Goal: Communication & Community: Connect with others

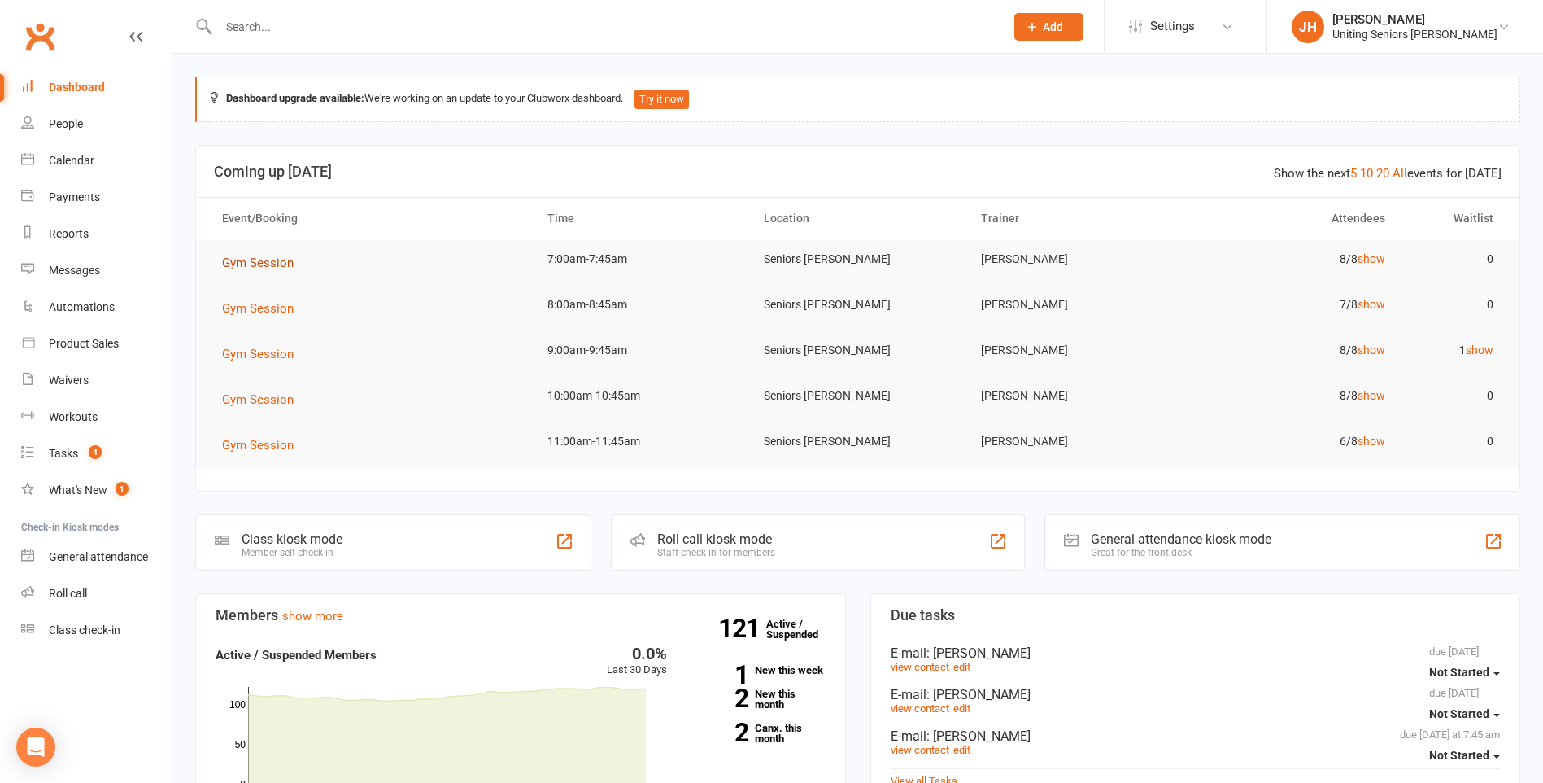
click at [268, 263] on span "Gym Session" at bounding box center [258, 262] width 72 height 15
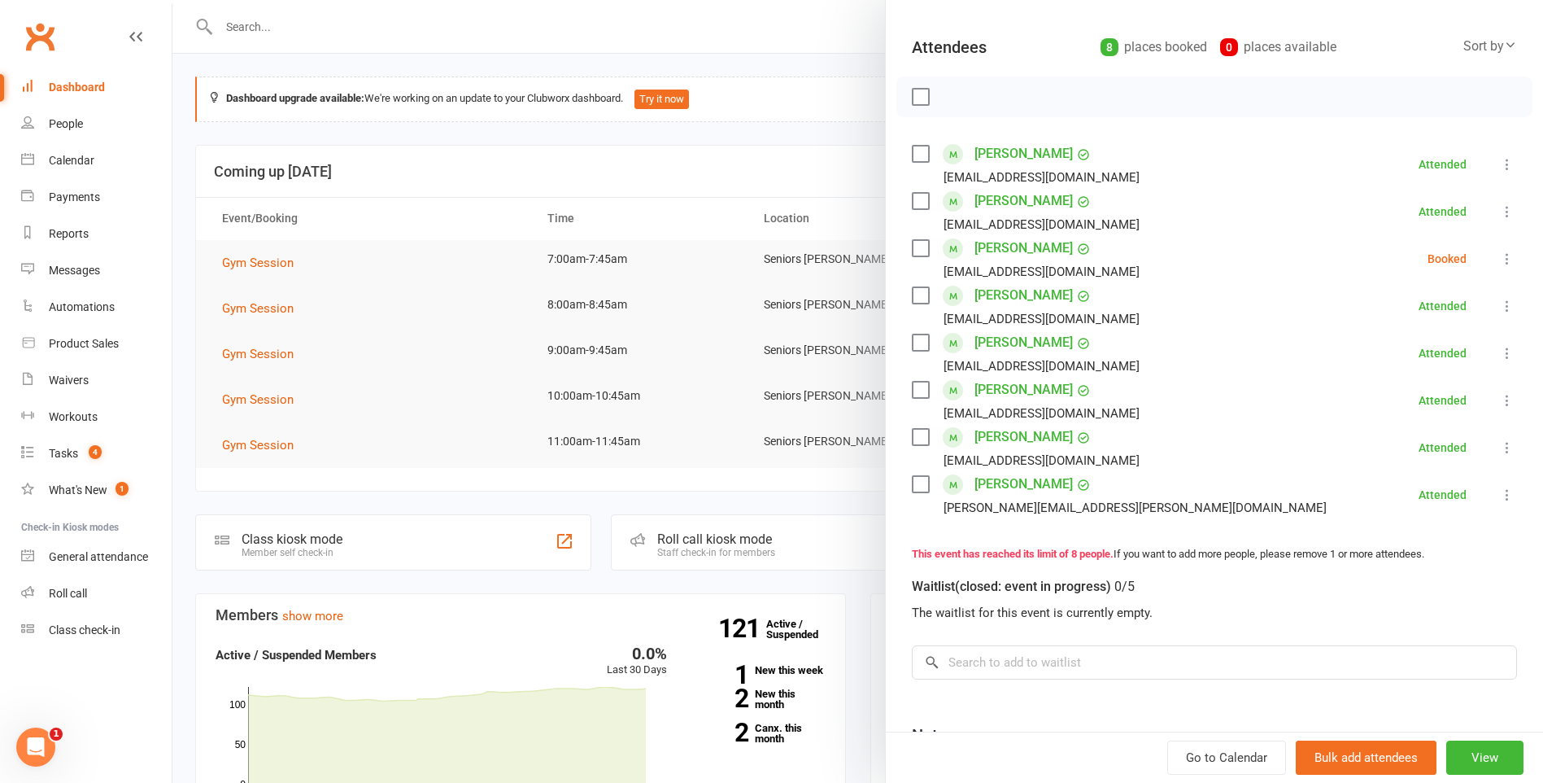
scroll to position [163, 0]
click at [663, 194] on div at bounding box center [857, 391] width 1371 height 783
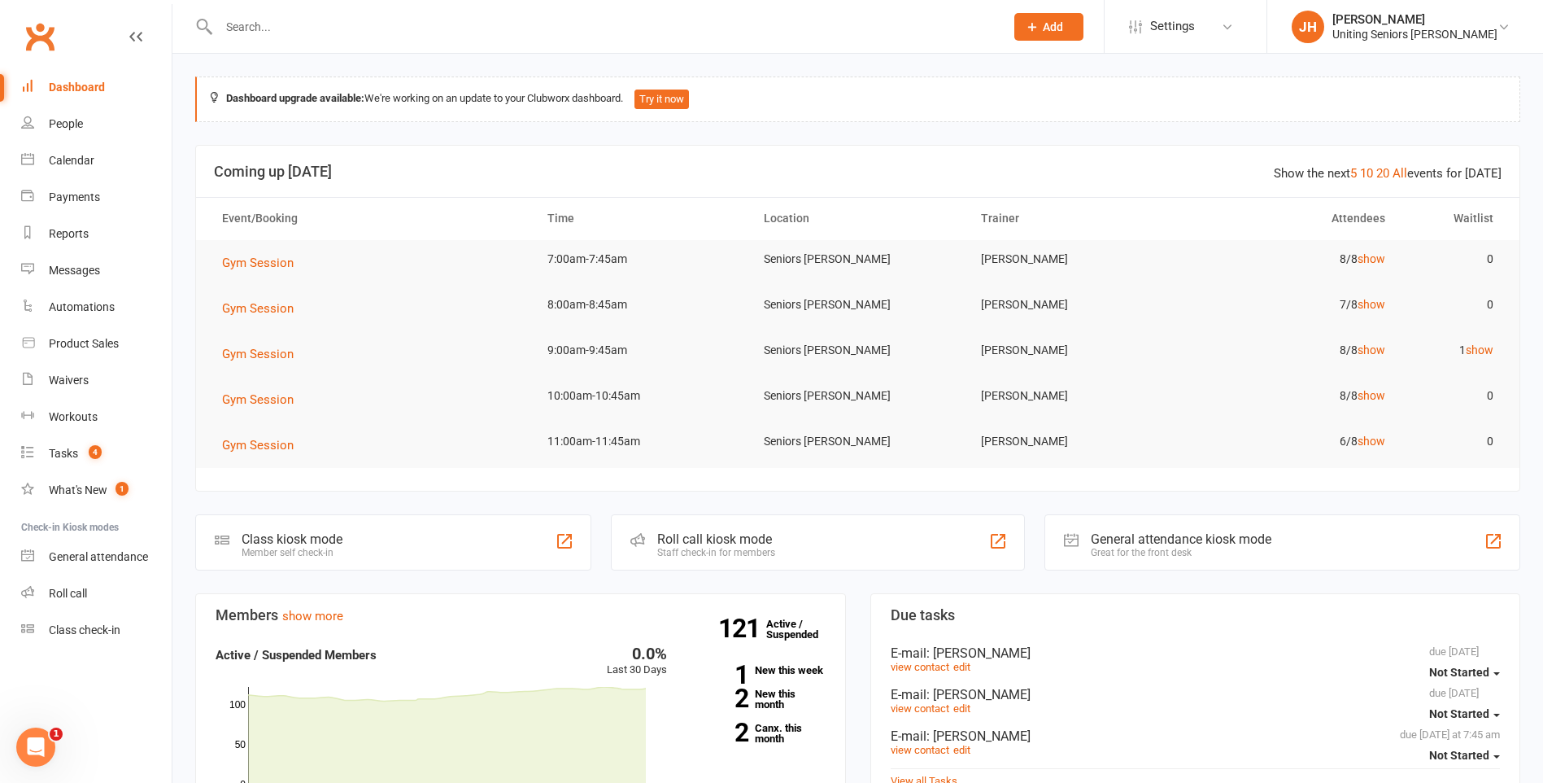
click at [545, 41] on div at bounding box center [594, 26] width 798 height 53
click at [532, 33] on input "text" at bounding box center [603, 26] width 779 height 23
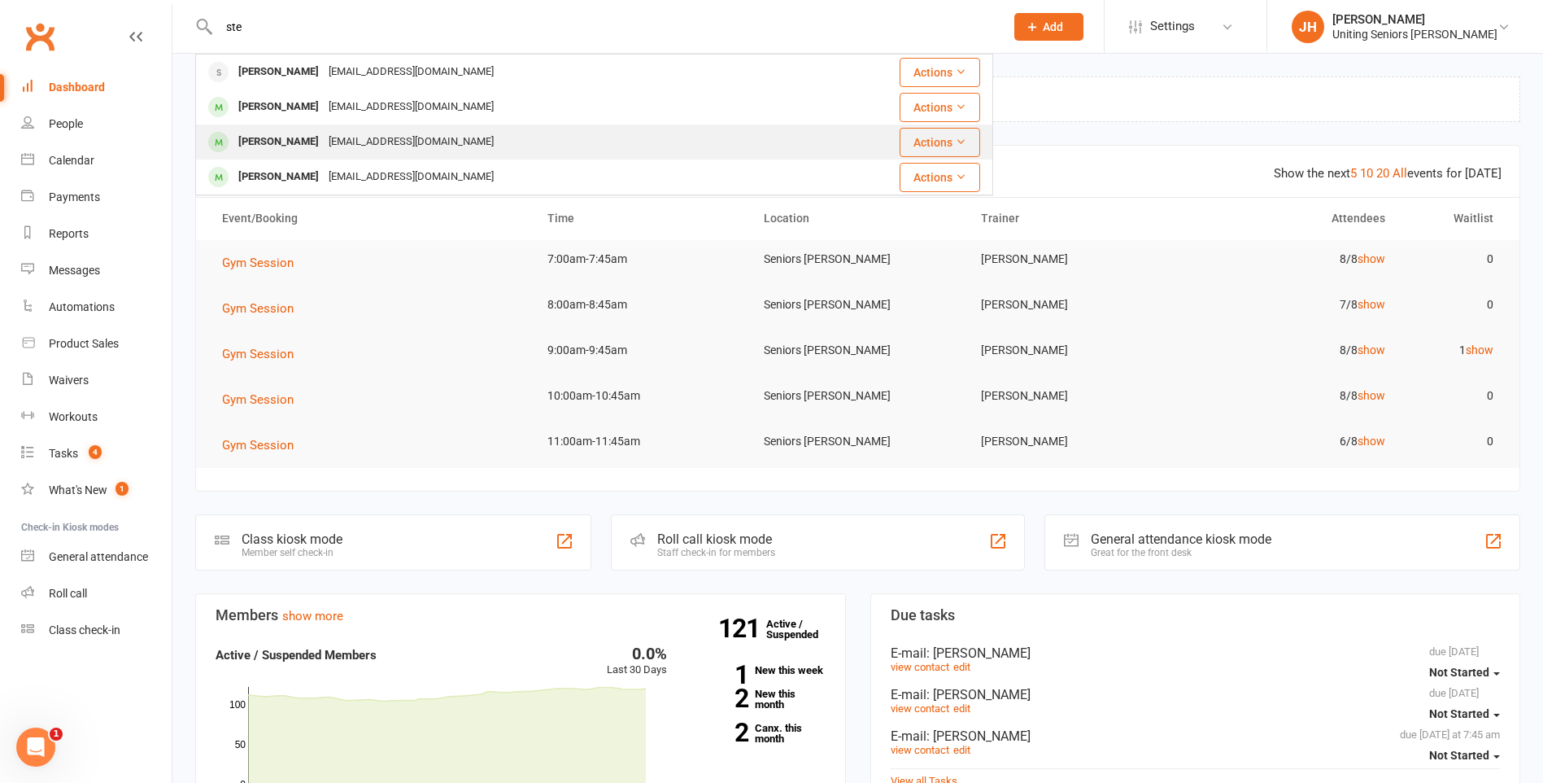
type input "ste"
click at [495, 133] on div "[PERSON_NAME] [EMAIL_ADDRESS][DOMAIN_NAME]" at bounding box center [502, 141] width 610 height 33
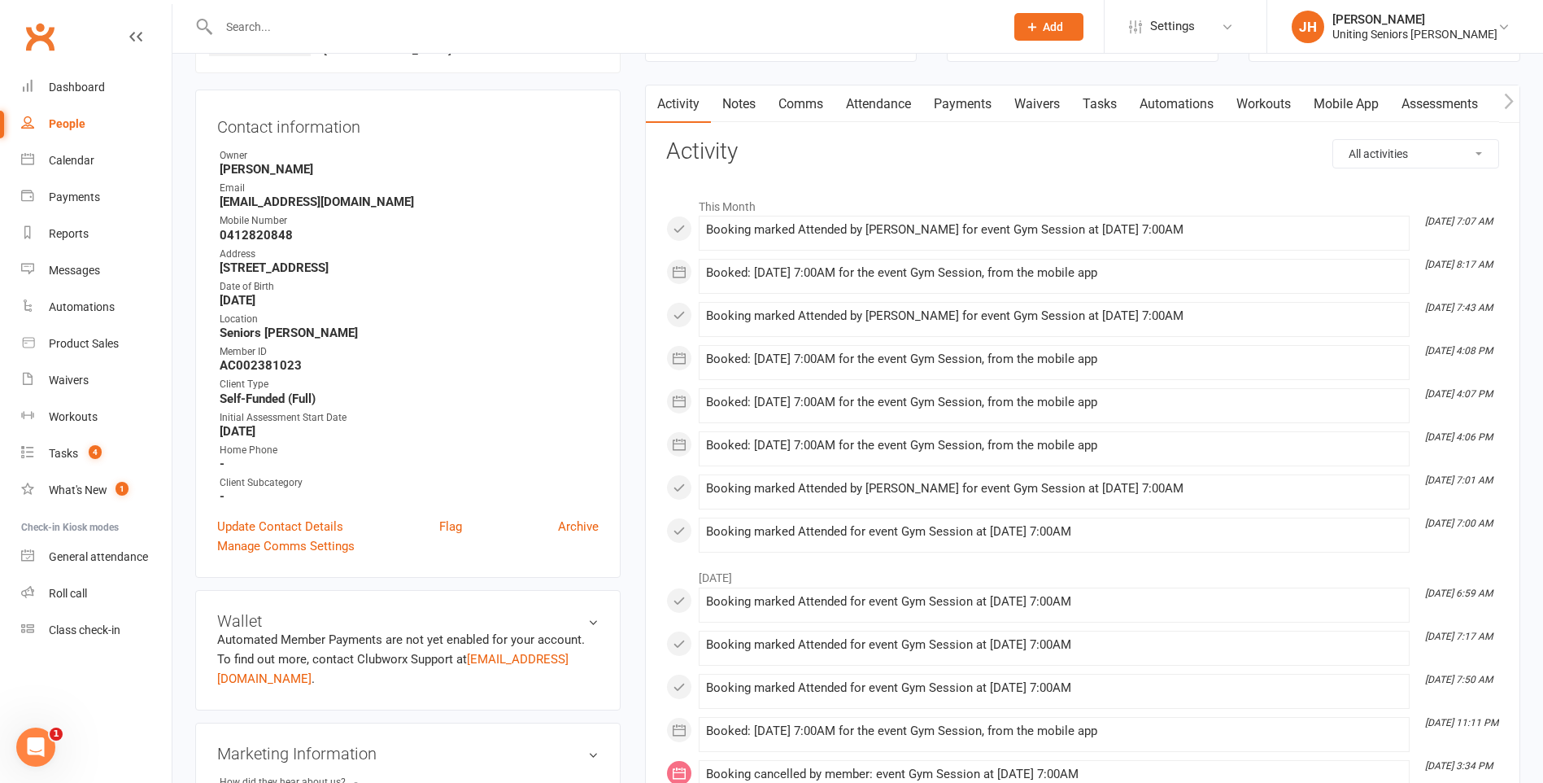
scroll to position [163, 0]
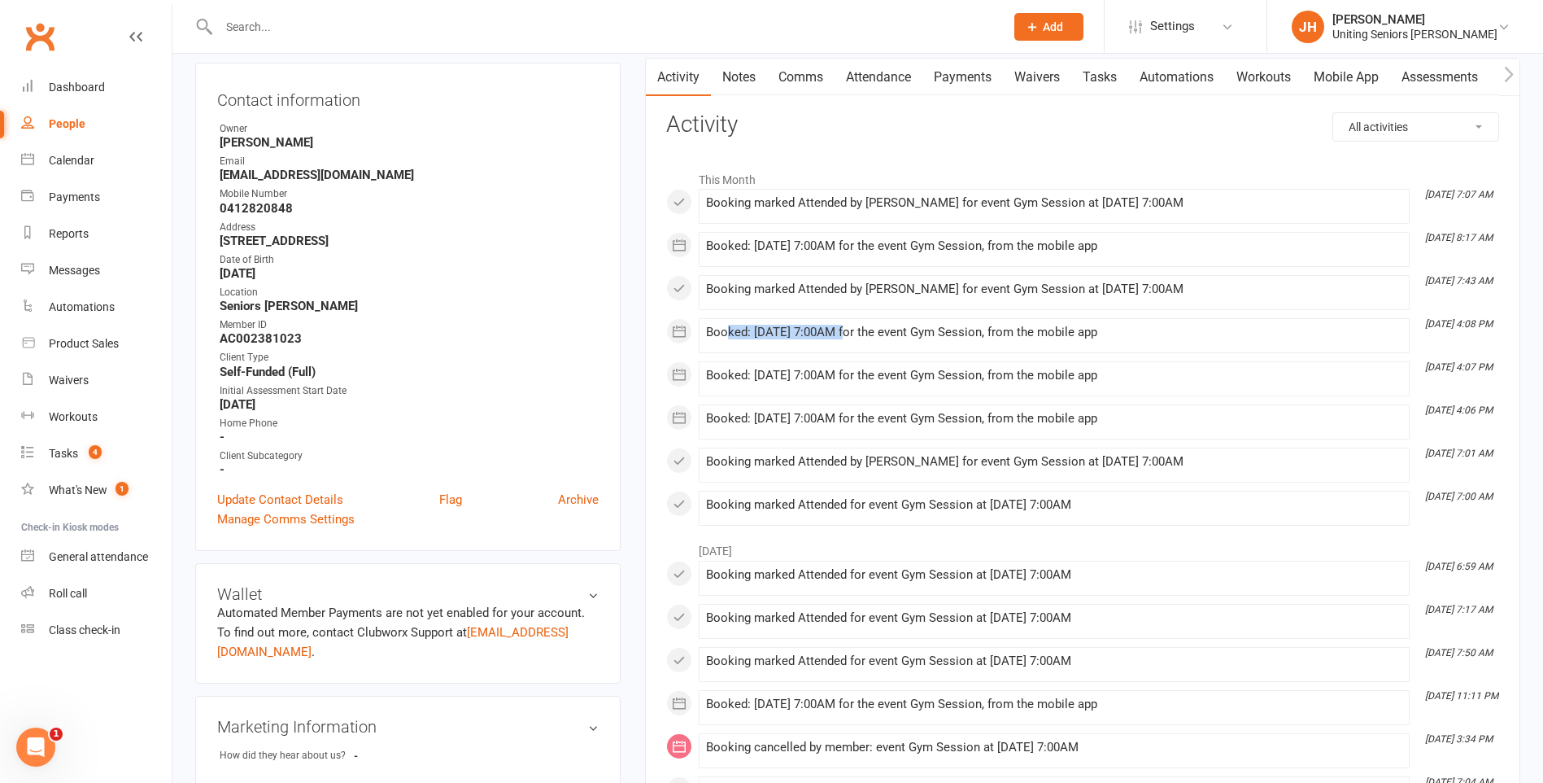
drag, startPoint x: 729, startPoint y: 325, endPoint x: 838, endPoint y: 329, distance: 109.1
click at [838, 329] on div "Booked: [DATE] 7:00AM for the event Gym Session, from the mobile app" at bounding box center [1054, 332] width 696 height 14
click at [278, 18] on input "text" at bounding box center [603, 26] width 779 height 23
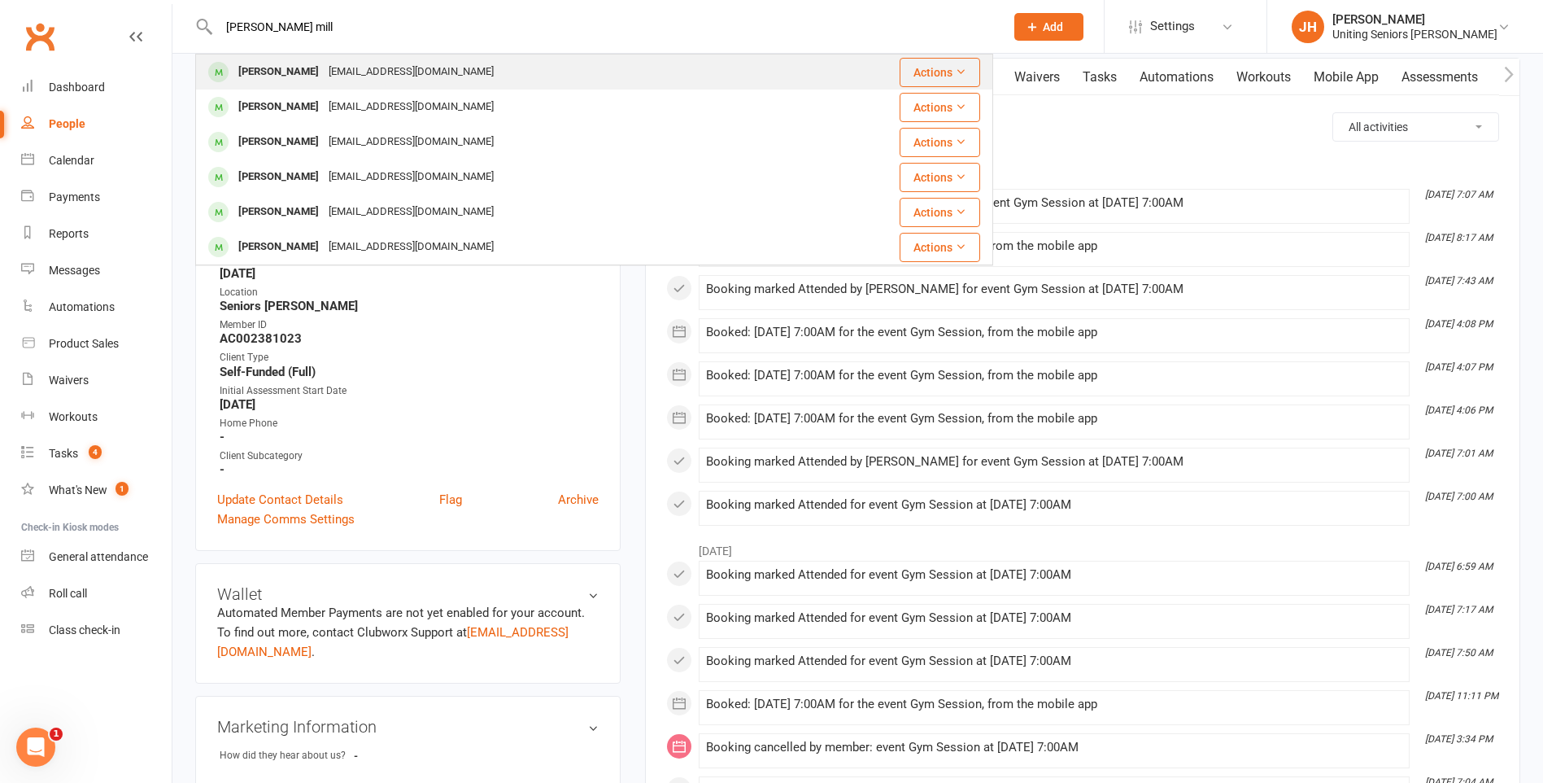
type input "[PERSON_NAME] mill"
click at [349, 59] on div "[PERSON_NAME] [EMAIL_ADDRESS][DOMAIN_NAME]" at bounding box center [502, 71] width 610 height 33
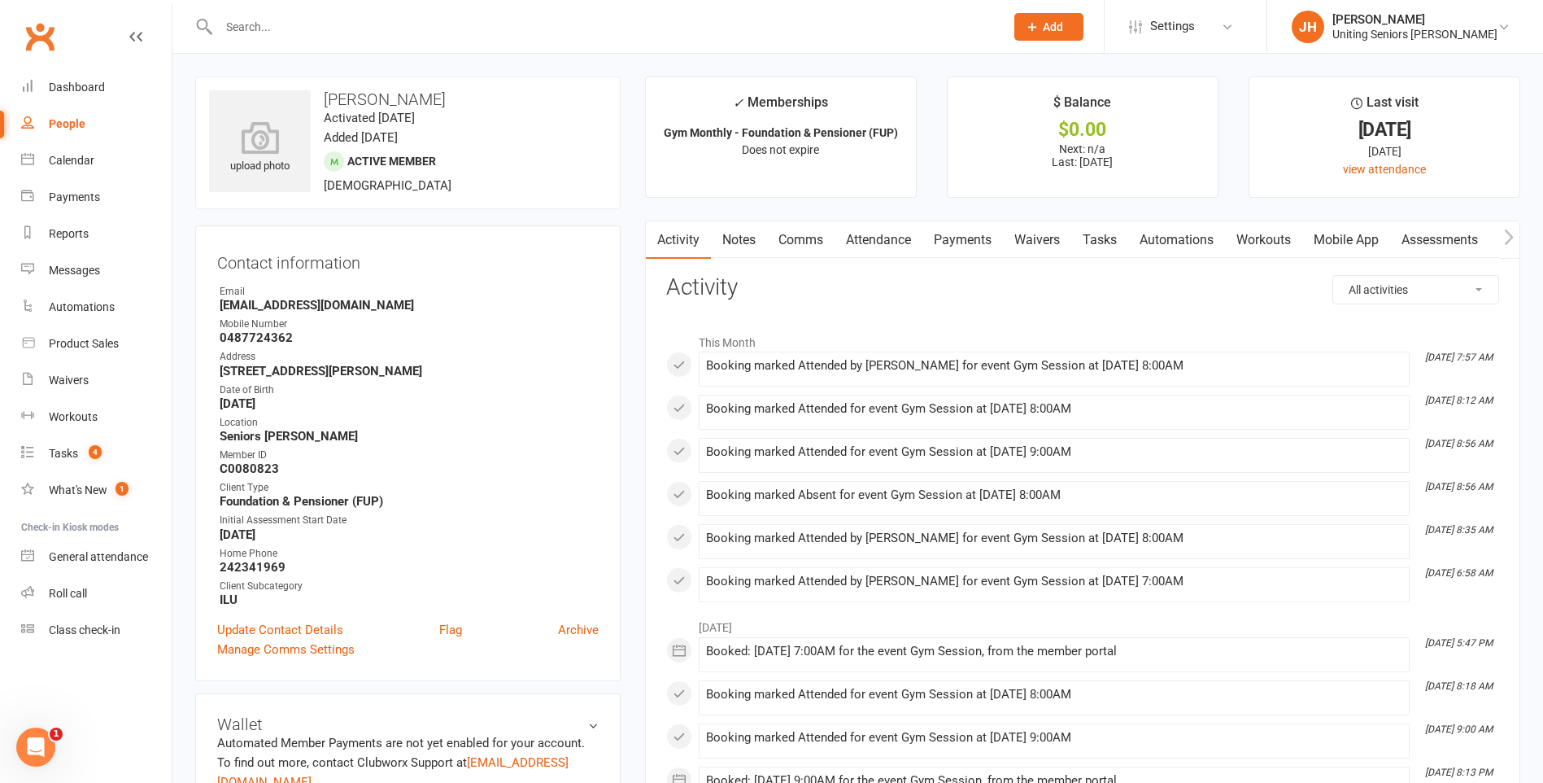
click at [874, 239] on link "Attendance" at bounding box center [879, 239] width 88 height 37
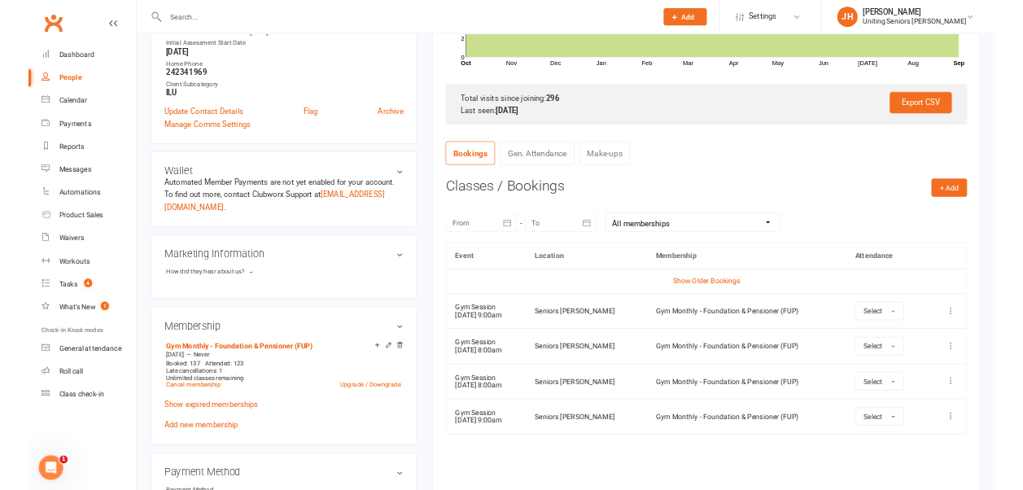
scroll to position [488, 0]
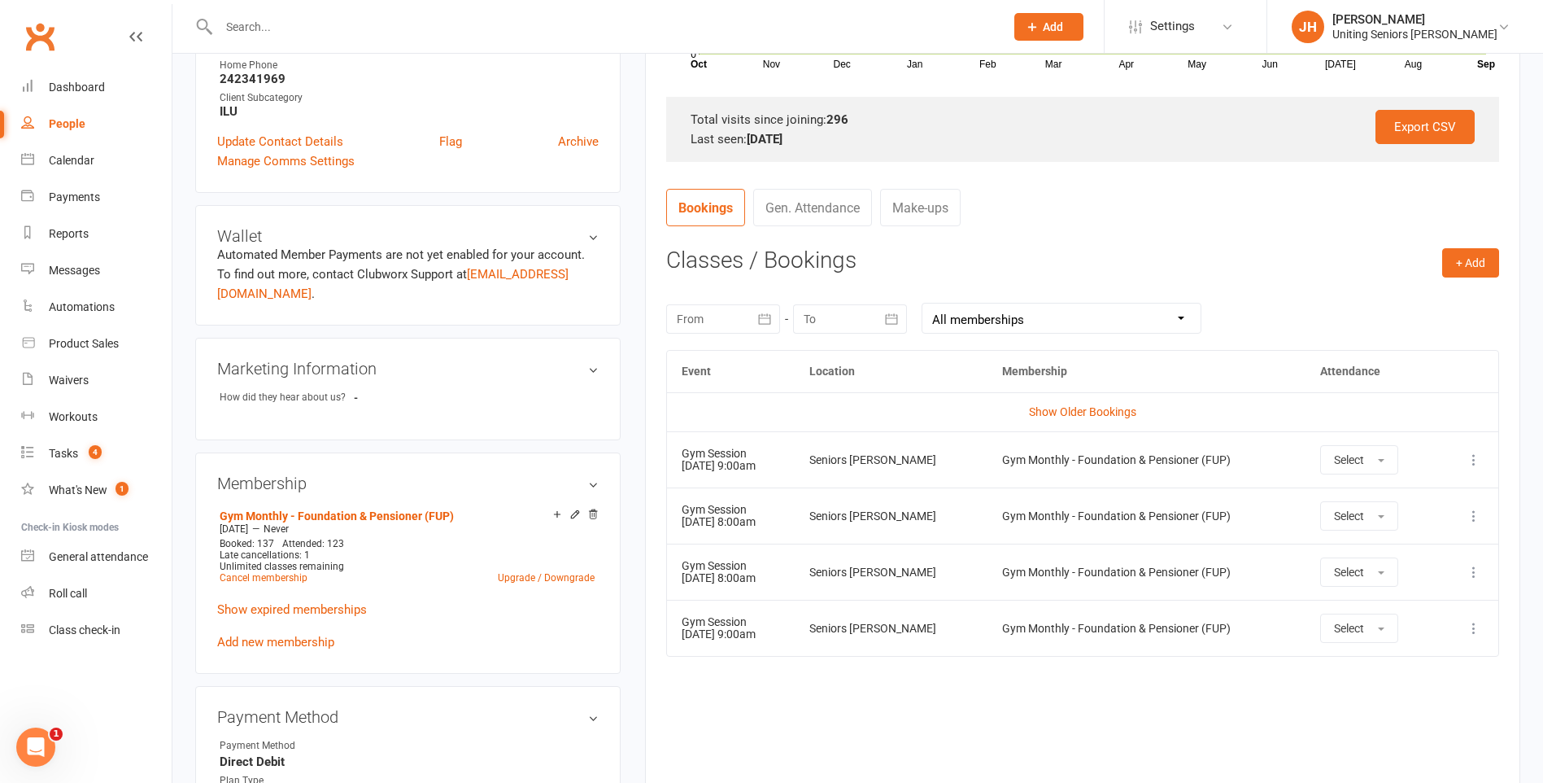
click at [725, 469] on td "Gym Session [DATE] 9:00am" at bounding box center [731, 459] width 128 height 56
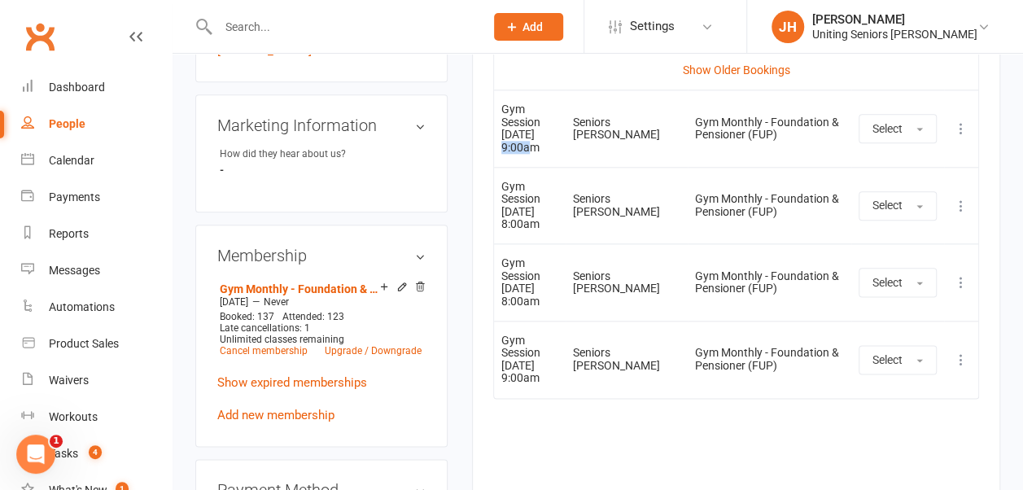
scroll to position [831, 0]
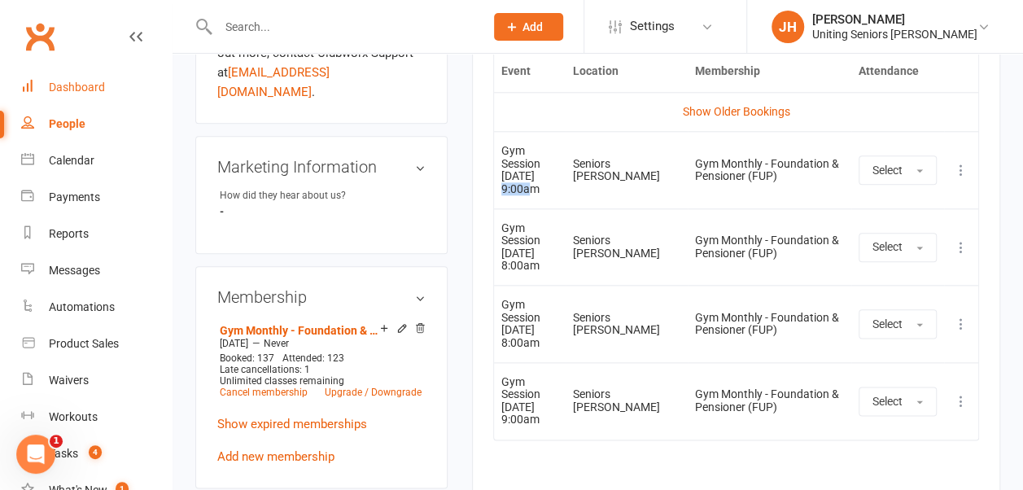
click at [74, 89] on div "Dashboard" at bounding box center [77, 87] width 56 height 13
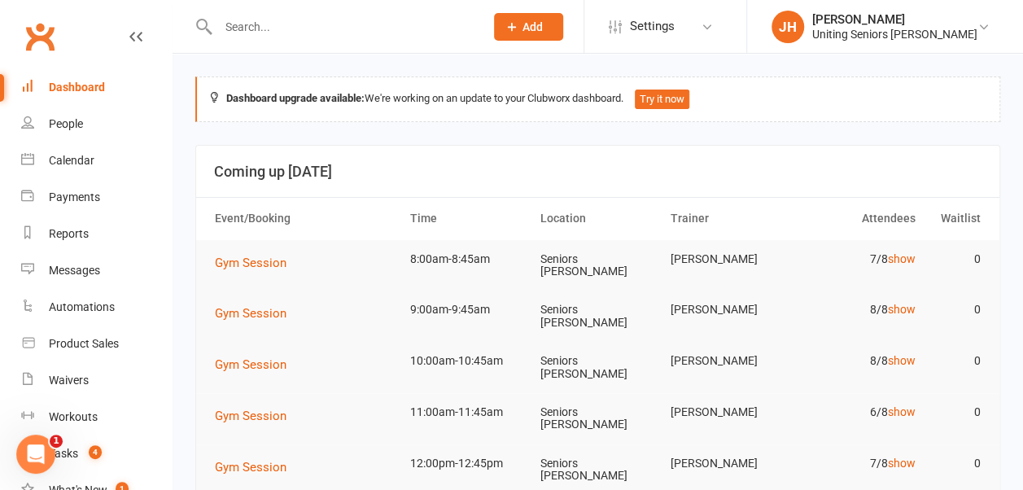
click at [241, 250] on td "Gym Session" at bounding box center [304, 263] width 195 height 46
click at [232, 265] on span "Gym Session" at bounding box center [251, 262] width 72 height 15
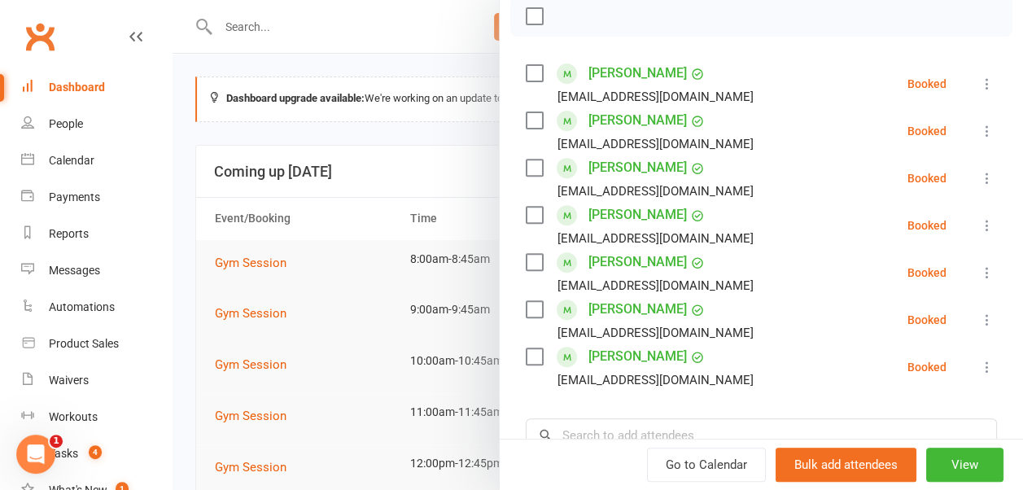
scroll to position [242, 0]
click at [979, 85] on icon at bounding box center [987, 84] width 16 height 16
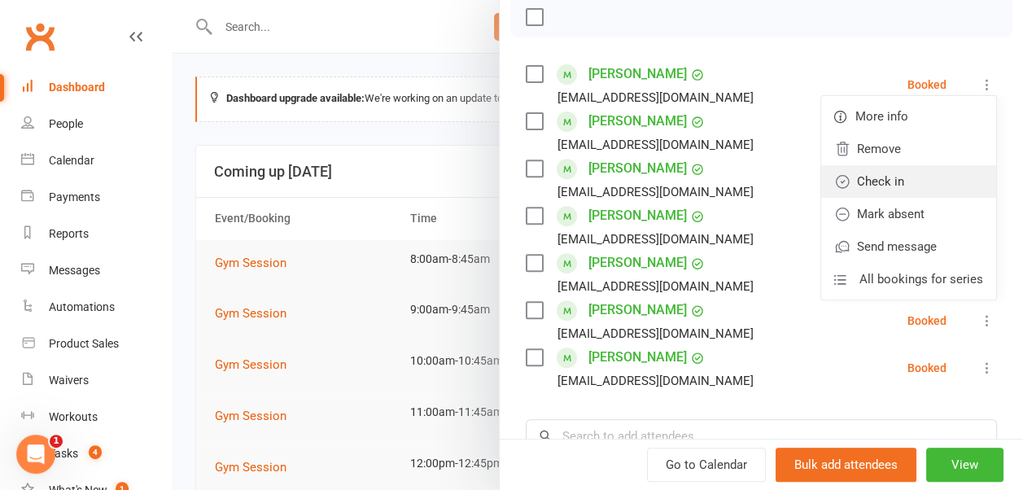
click at [948, 173] on link "Check in" at bounding box center [908, 181] width 175 height 33
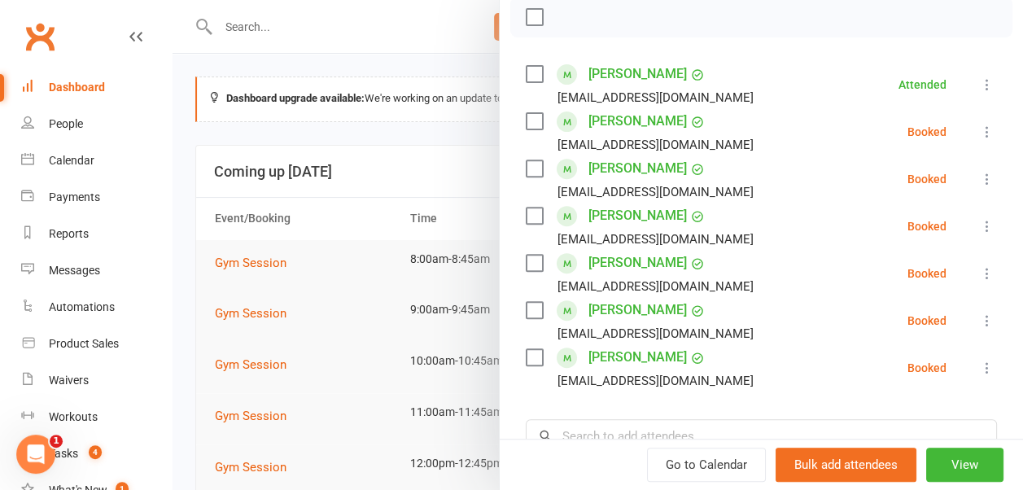
click at [979, 124] on icon at bounding box center [987, 132] width 16 height 16
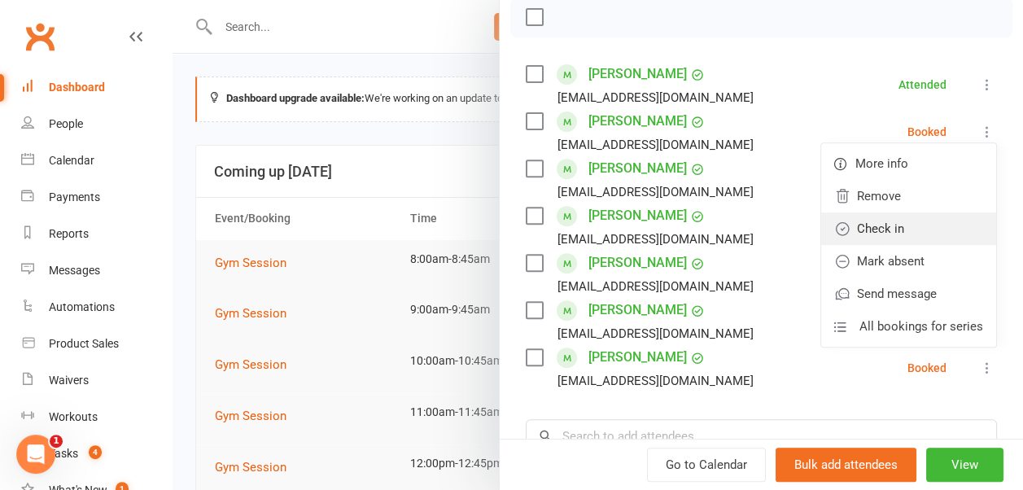
click at [929, 231] on link "Check in" at bounding box center [908, 228] width 175 height 33
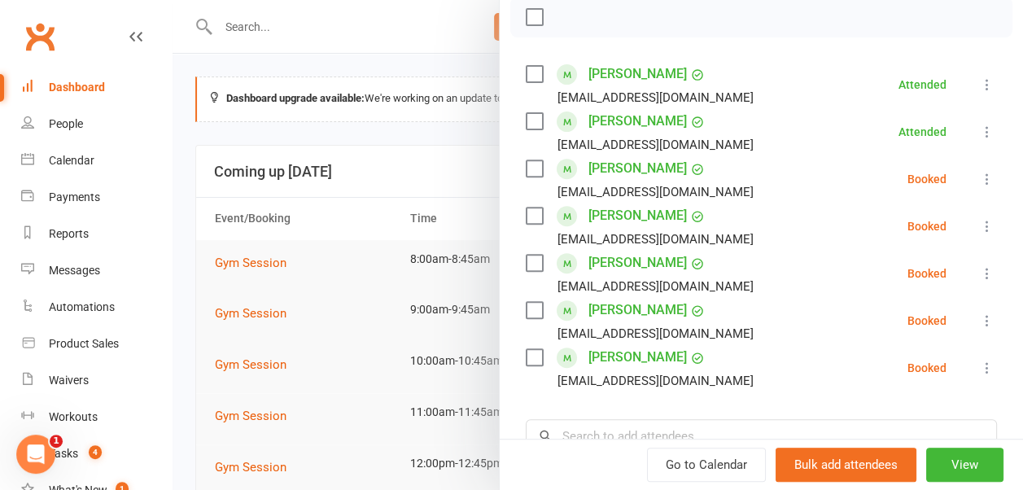
click at [979, 172] on icon at bounding box center [987, 179] width 16 height 16
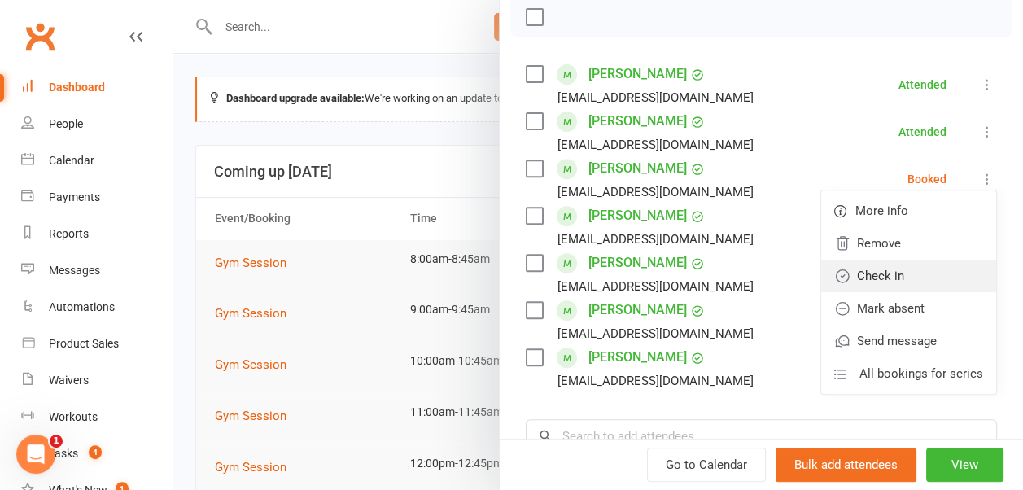
click at [918, 261] on link "Check in" at bounding box center [908, 275] width 175 height 33
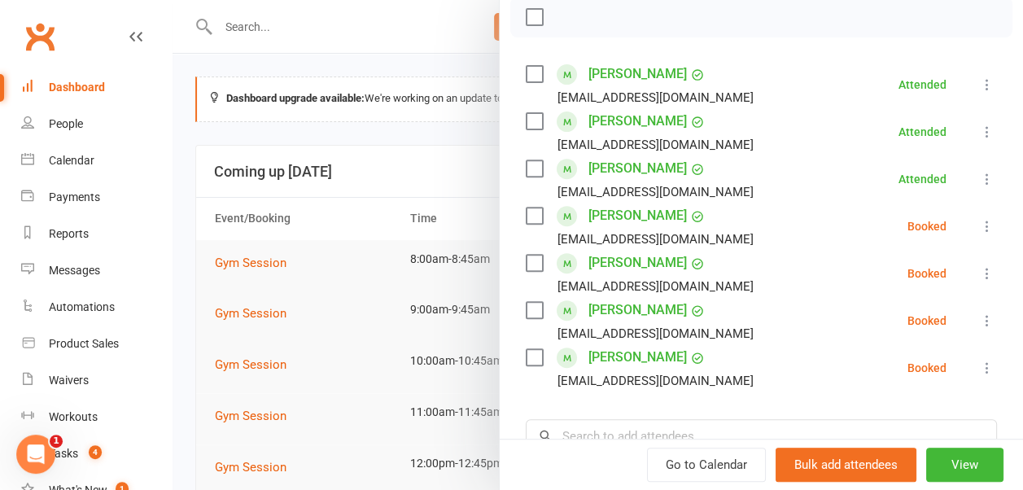
click at [979, 226] on icon at bounding box center [987, 226] width 16 height 16
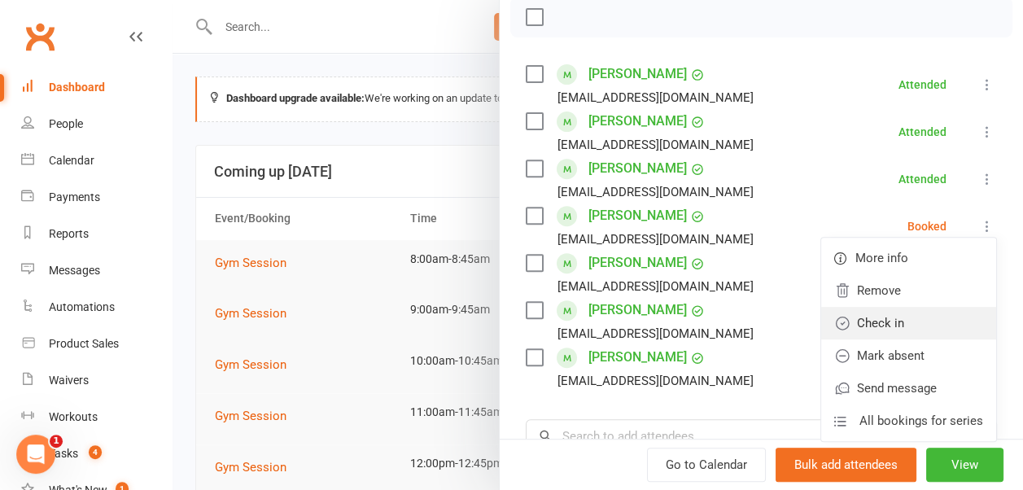
click at [940, 312] on link "Check in" at bounding box center [908, 323] width 175 height 33
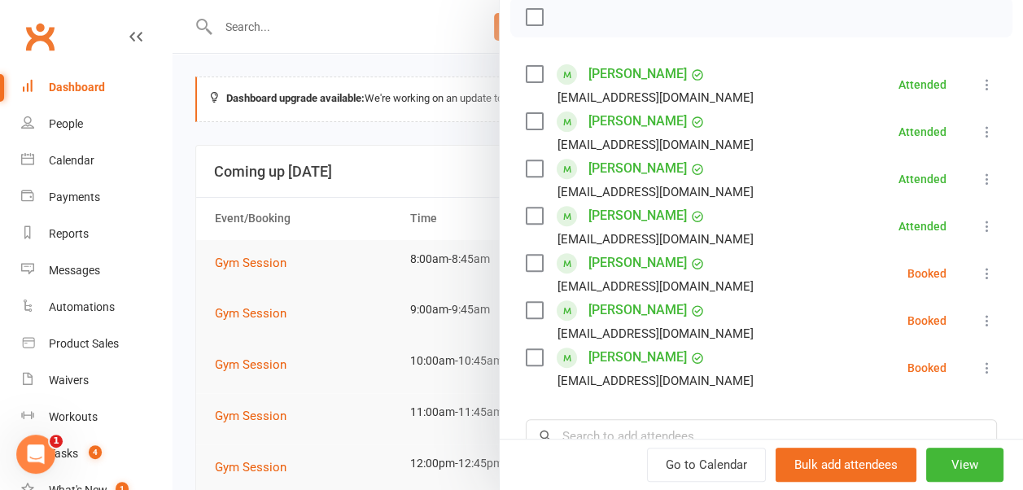
click at [979, 276] on icon at bounding box center [987, 273] width 16 height 16
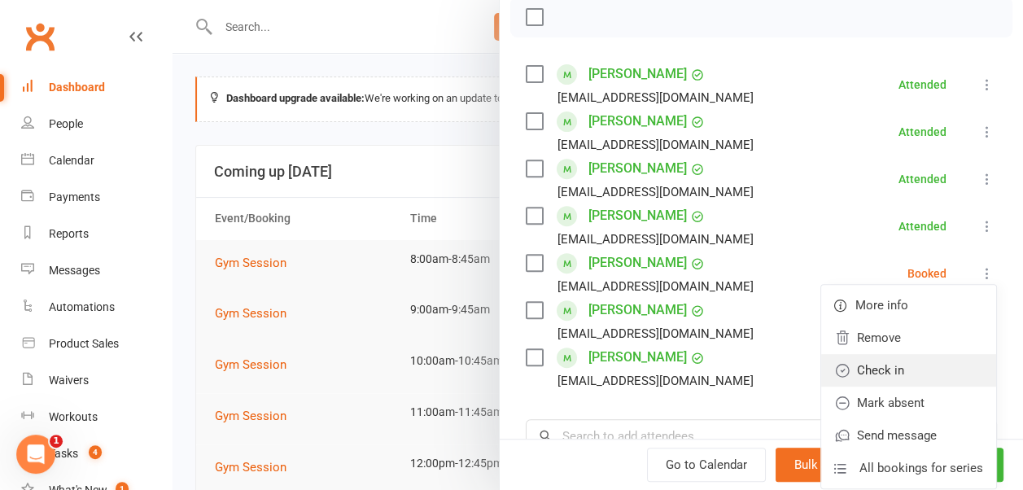
click at [926, 363] on link "Check in" at bounding box center [908, 370] width 175 height 33
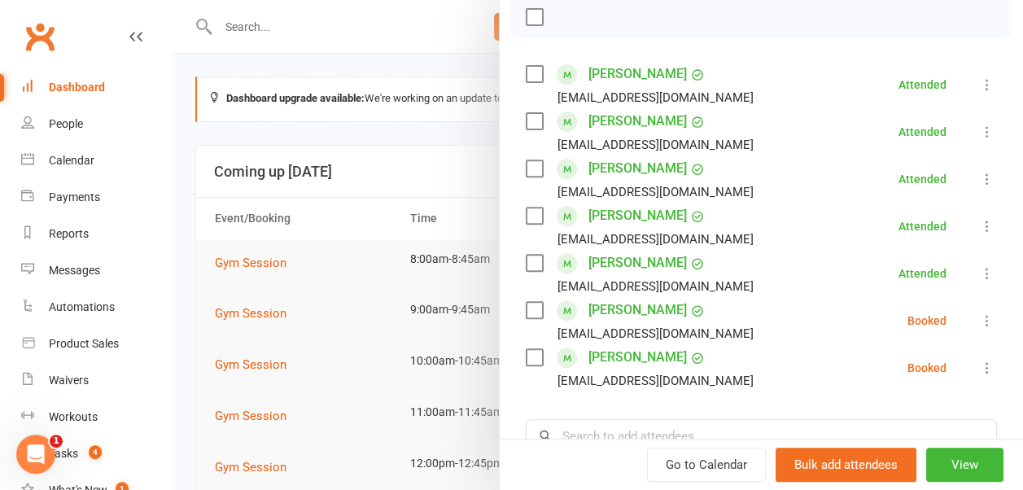
click at [979, 319] on icon at bounding box center [987, 320] width 16 height 16
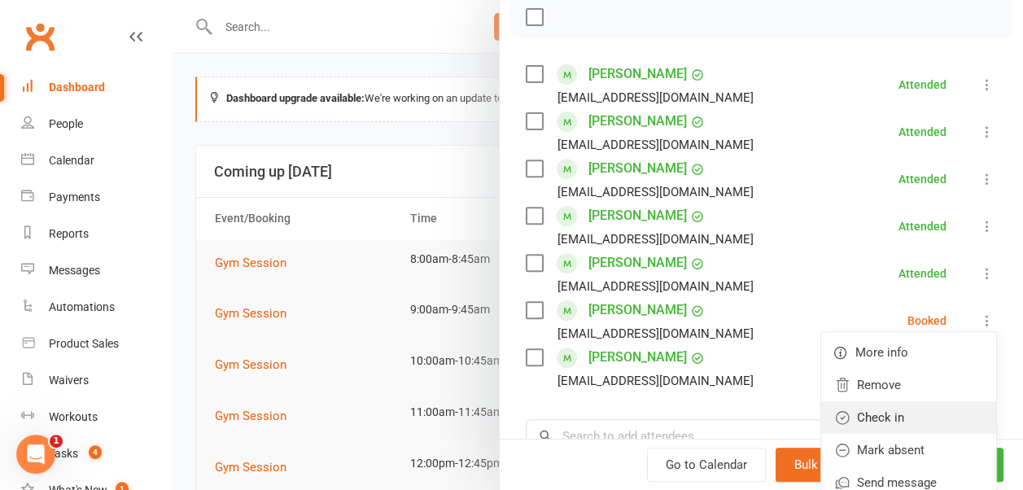
click at [928, 411] on link "Check in" at bounding box center [908, 417] width 175 height 33
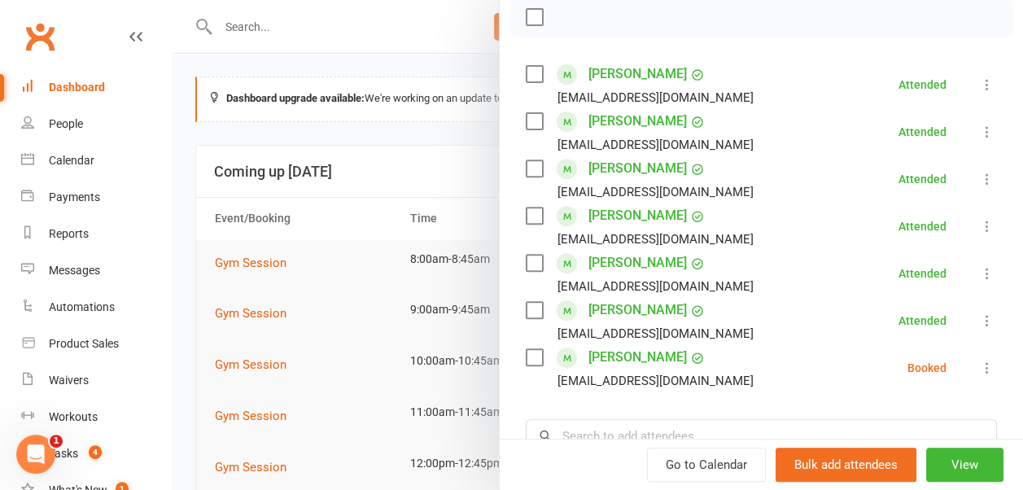
click at [979, 363] on icon at bounding box center [987, 368] width 16 height 16
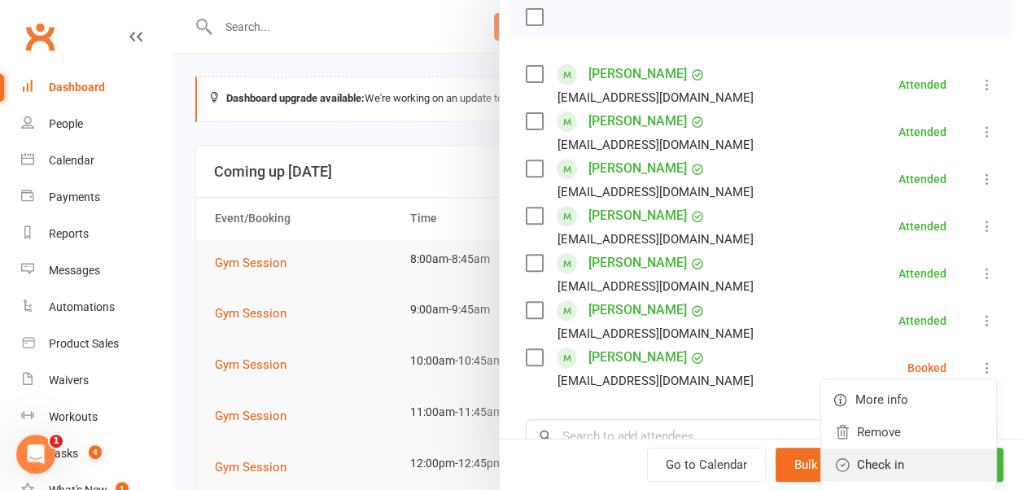
click at [929, 451] on link "Check in" at bounding box center [908, 464] width 175 height 33
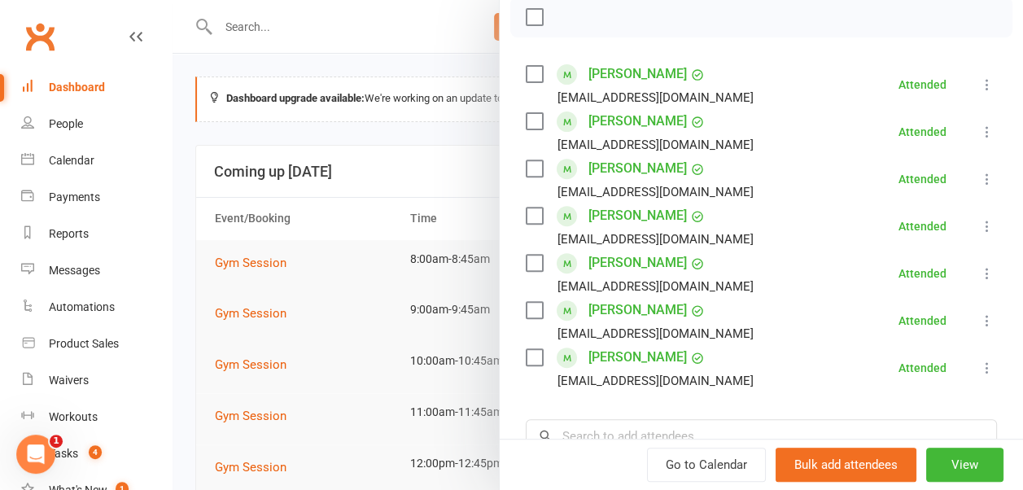
click at [416, 221] on div at bounding box center [597, 245] width 850 height 490
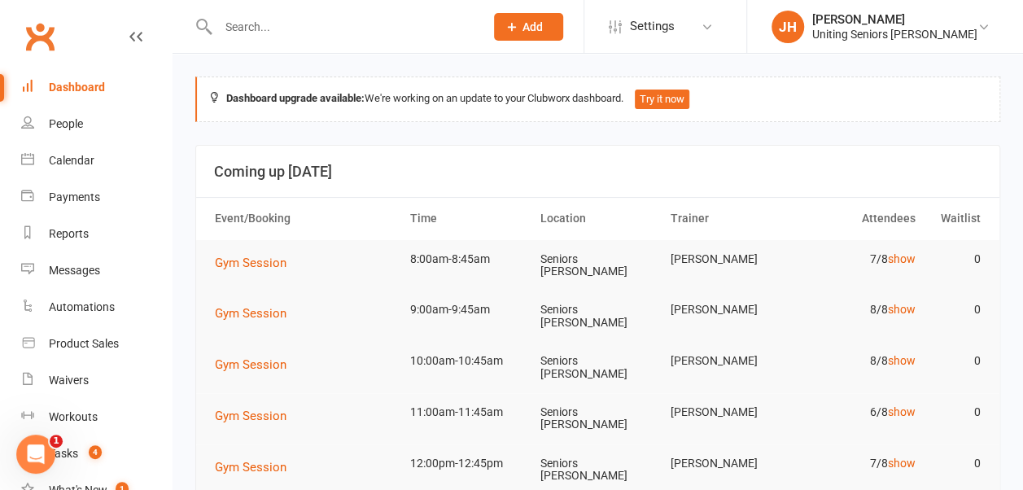
click at [301, 24] on input "text" at bounding box center [342, 26] width 259 height 23
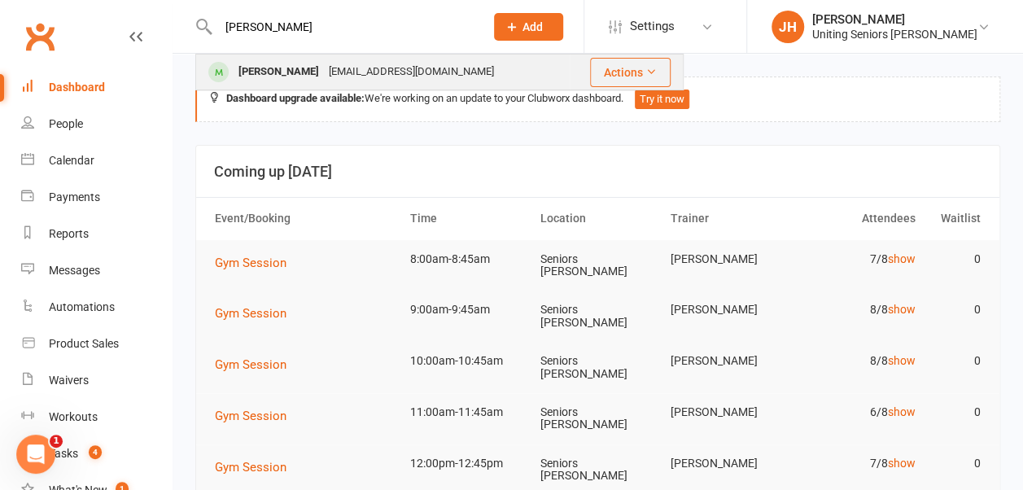
type input "[PERSON_NAME]"
click at [342, 59] on div "[PERSON_NAME] [EMAIL_ADDRESS][DOMAIN_NAME]" at bounding box center [383, 71] width 372 height 33
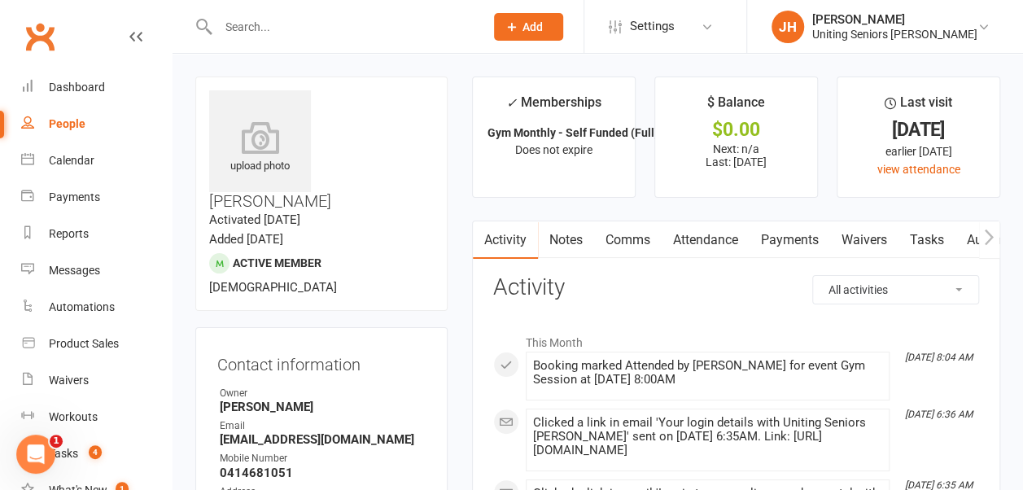
click at [989, 233] on icon "button" at bounding box center [988, 236] width 9 height 15
click at [935, 234] on link "Mobile App" at bounding box center [929, 239] width 88 height 37
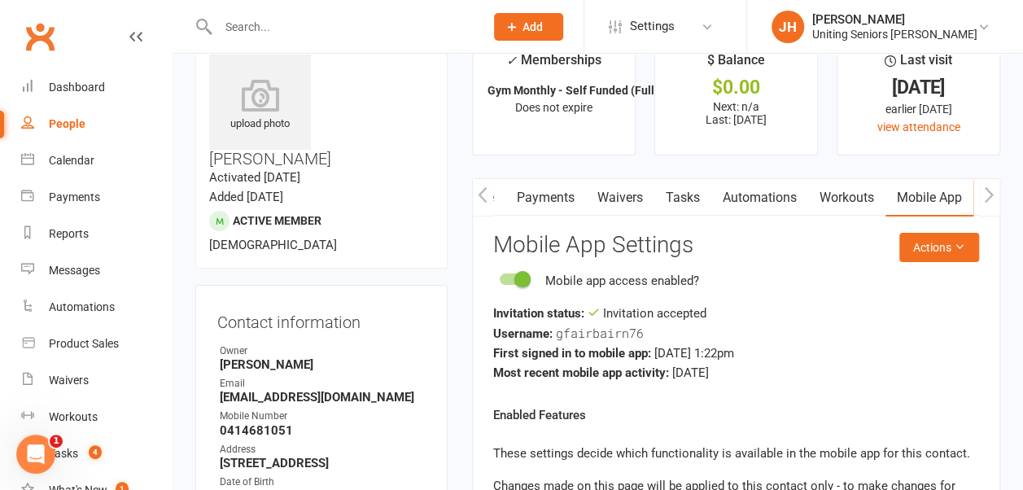
scroll to position [41, 0]
click at [970, 246] on button "Actions" at bounding box center [939, 247] width 80 height 29
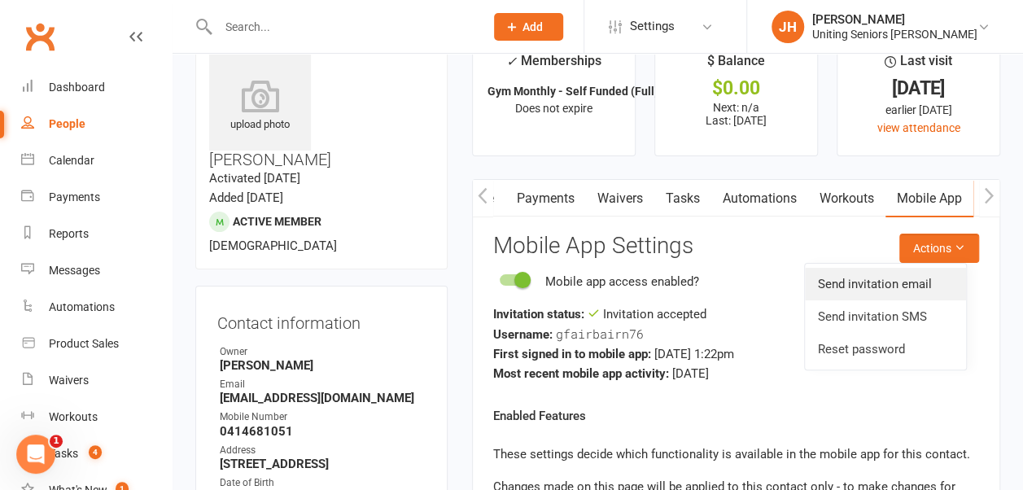
click at [924, 278] on link "Send invitation email" at bounding box center [885, 284] width 161 height 33
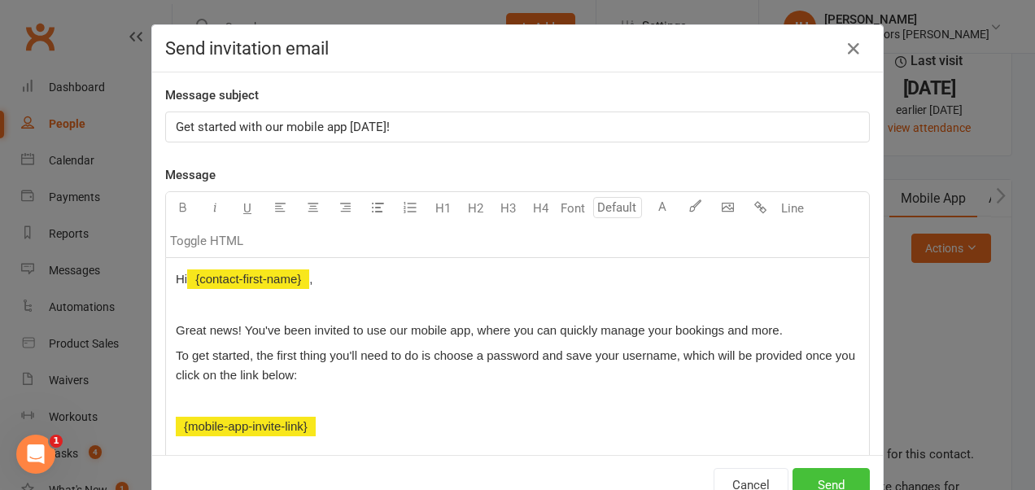
click at [826, 474] on button "Send" at bounding box center [830, 485] width 77 height 34
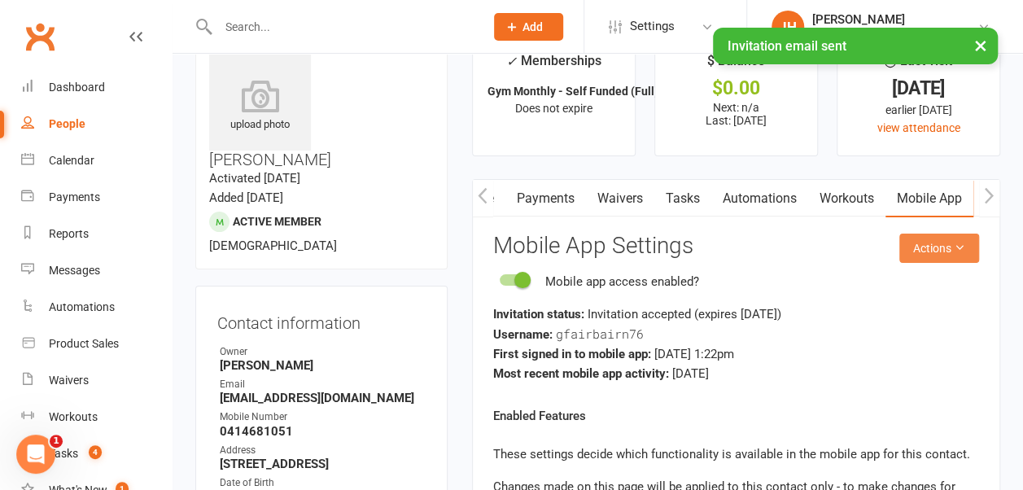
click at [965, 240] on button "Actions" at bounding box center [939, 247] width 80 height 29
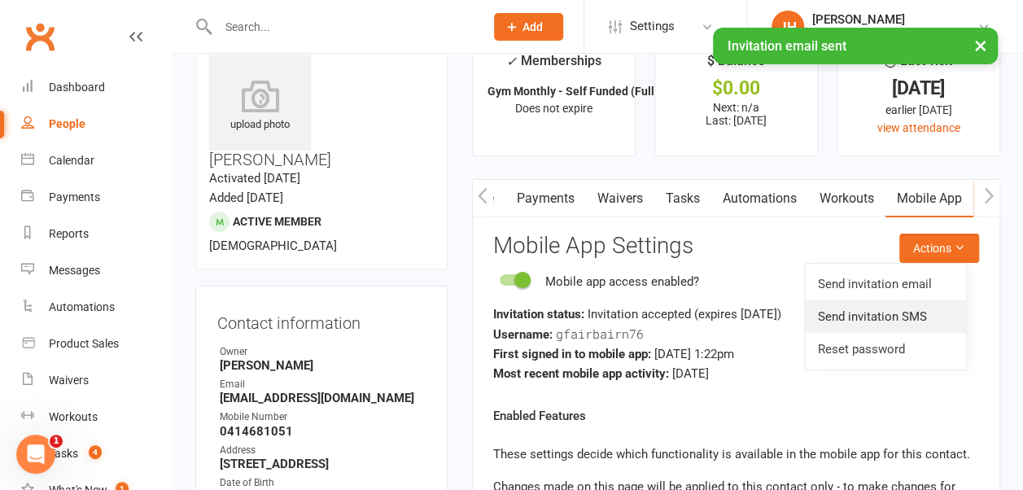
click at [900, 307] on link "Send invitation SMS" at bounding box center [885, 316] width 161 height 33
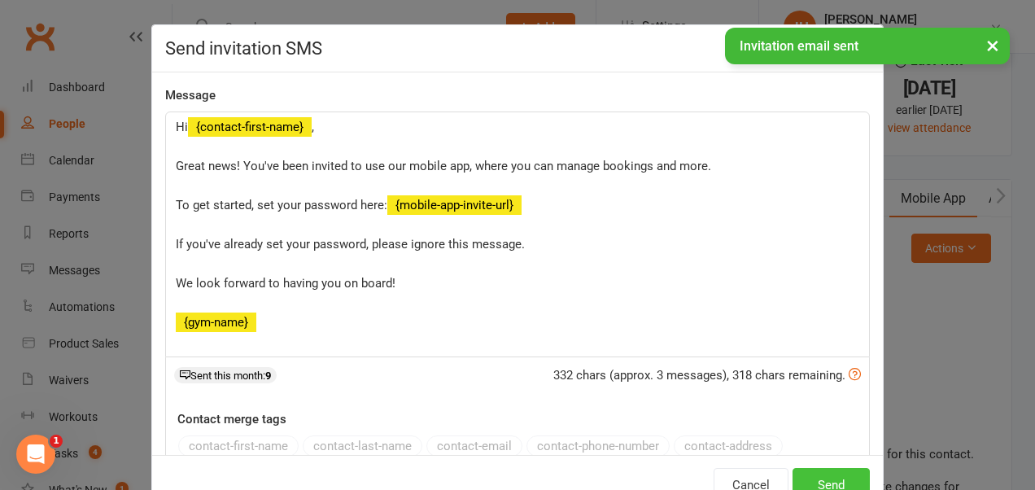
click at [849, 476] on button "Send" at bounding box center [830, 485] width 77 height 34
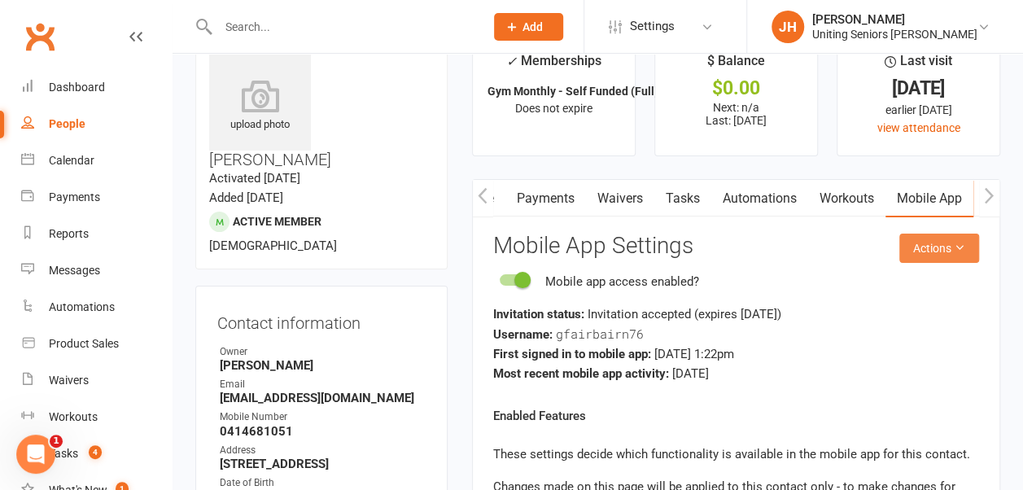
click at [935, 251] on button "Actions" at bounding box center [939, 247] width 80 height 29
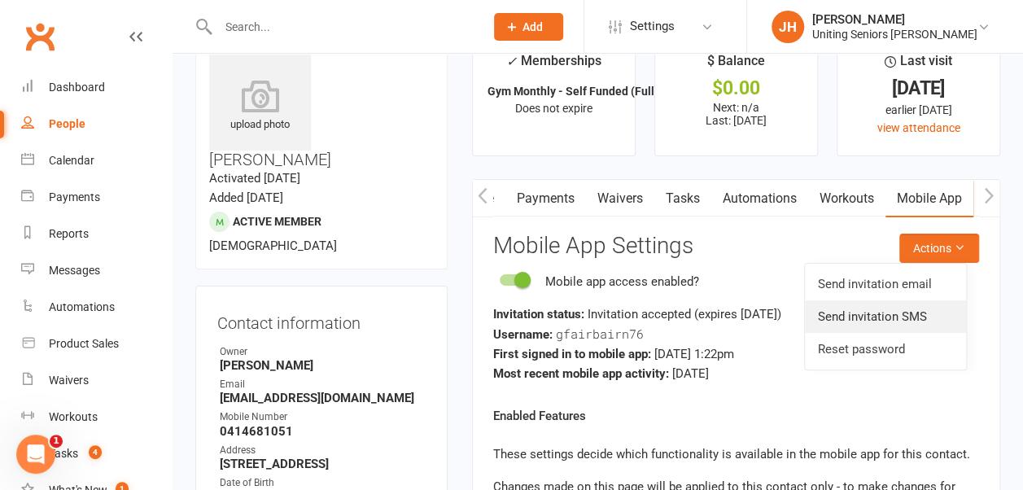
click at [890, 319] on link "Send invitation SMS" at bounding box center [885, 316] width 161 height 33
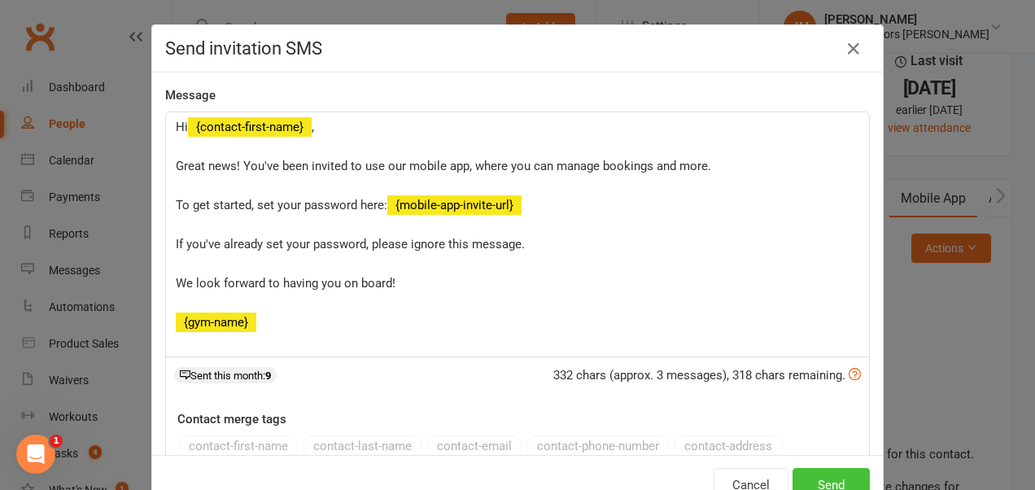
click at [800, 482] on button "Send" at bounding box center [830, 485] width 77 height 34
